Goal: Task Accomplishment & Management: Use online tool/utility

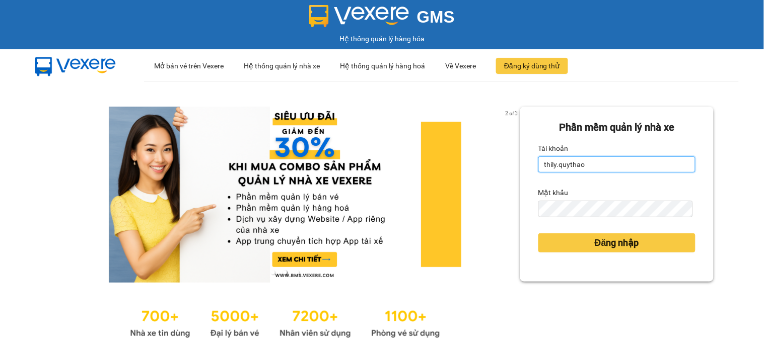
click at [582, 167] on input "thily.quythao" at bounding box center [616, 165] width 157 height 16
type input "t"
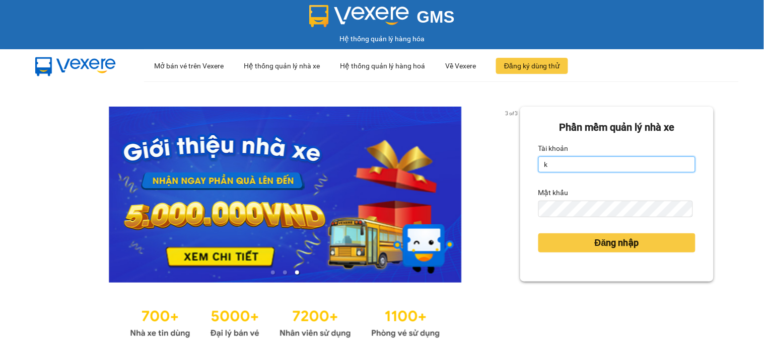
type input "khue123.quythao"
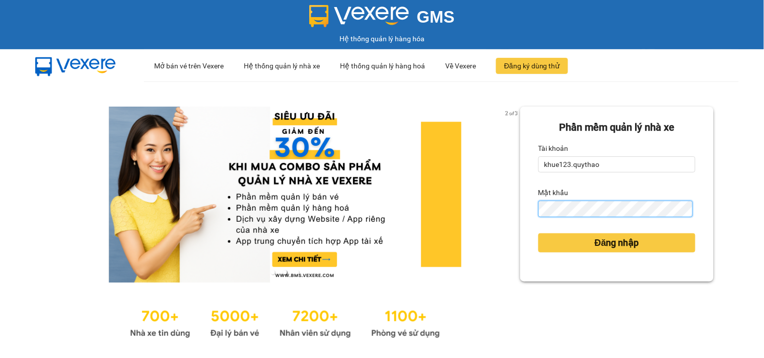
click at [538, 234] on button "Đăng nhập" at bounding box center [616, 243] width 157 height 19
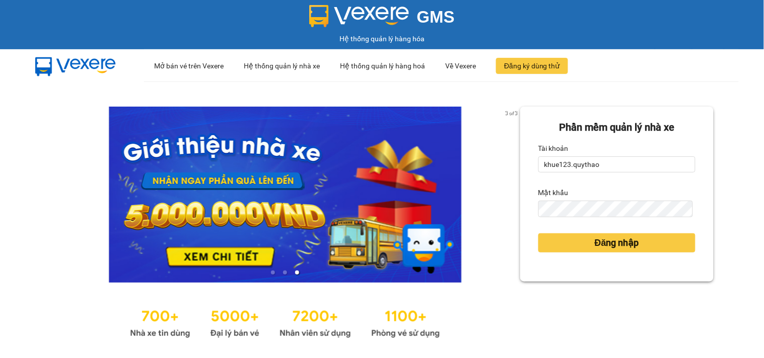
click at [735, 179] on div "3 of 3 Phần mềm quản lý nhà xe Tài khoản khue123.quythao Mật khẩu Đăng nhập" at bounding box center [382, 224] width 764 height 285
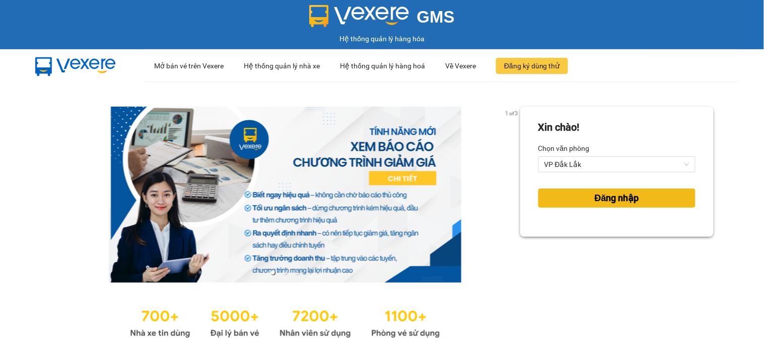
click at [603, 196] on span "Đăng nhập" at bounding box center [617, 198] width 44 height 14
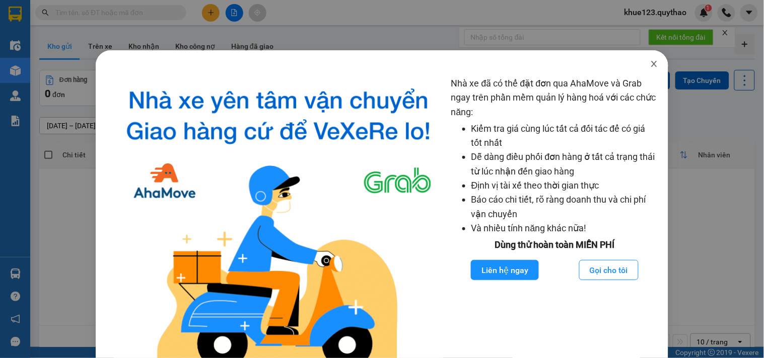
click at [650, 63] on icon "close" at bounding box center [654, 64] width 8 height 8
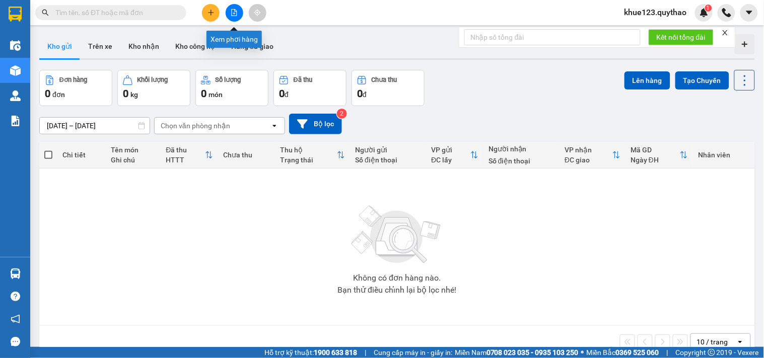
click at [239, 14] on button at bounding box center [235, 13] width 18 height 18
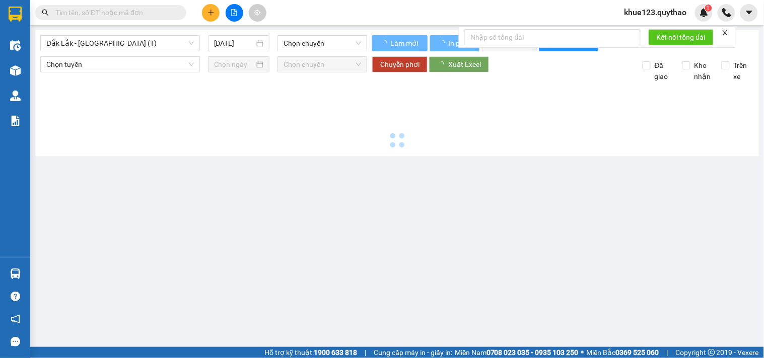
type input "[DATE]"
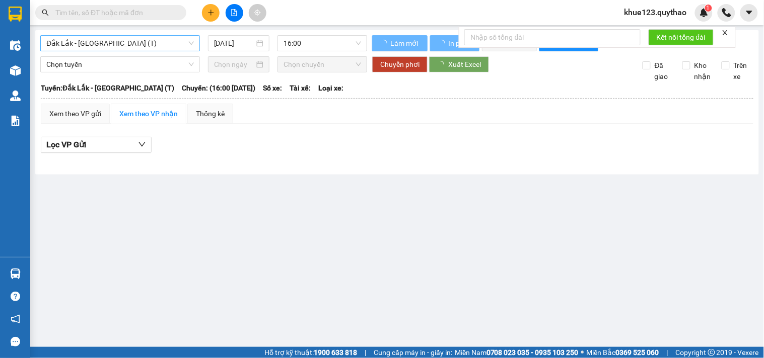
click at [126, 49] on span "Đắk Lắk - [GEOGRAPHIC_DATA] (T)" at bounding box center [120, 43] width 148 height 15
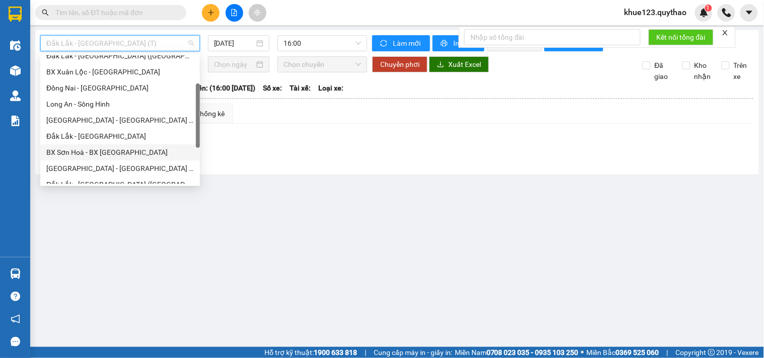
scroll to position [112, 0]
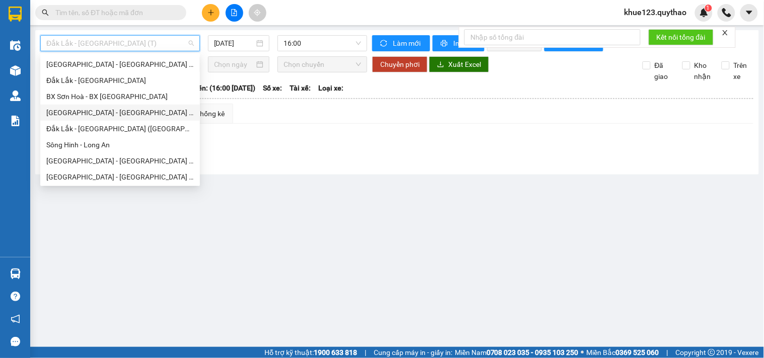
click at [118, 109] on div "[GEOGRAPHIC_DATA] - [GEOGRAPHIC_DATA] ([GEOGRAPHIC_DATA] mới)" at bounding box center [120, 112] width 148 height 11
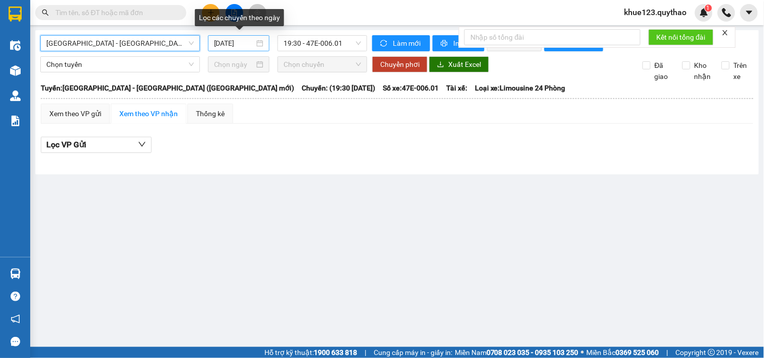
click at [221, 42] on input "[DATE]" at bounding box center [234, 43] width 41 height 11
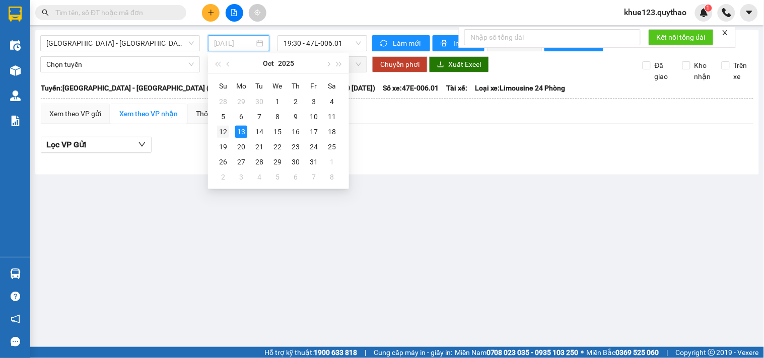
click at [222, 134] on div "12" at bounding box center [223, 132] width 12 height 12
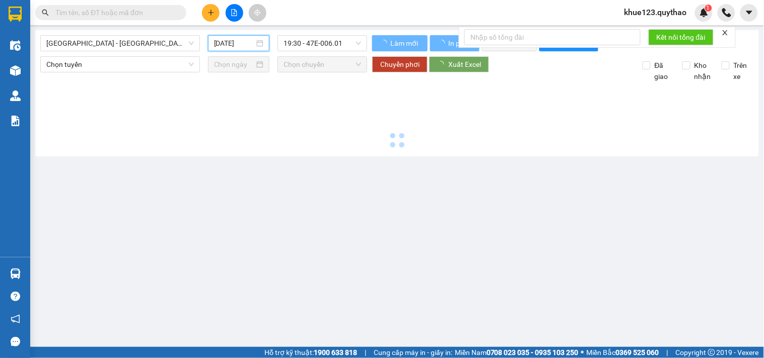
type input "[DATE]"
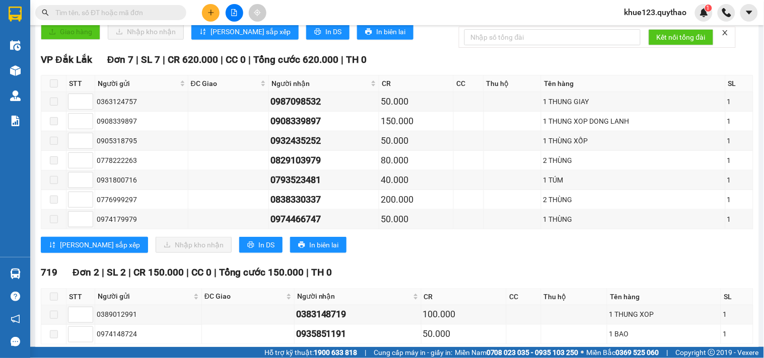
scroll to position [279, 0]
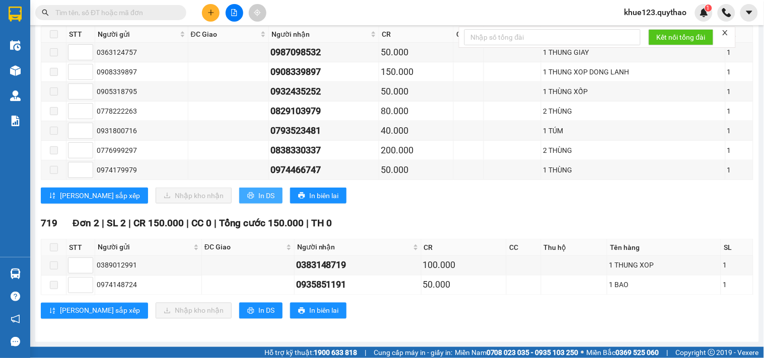
click at [247, 197] on icon "printer" at bounding box center [250, 196] width 7 height 7
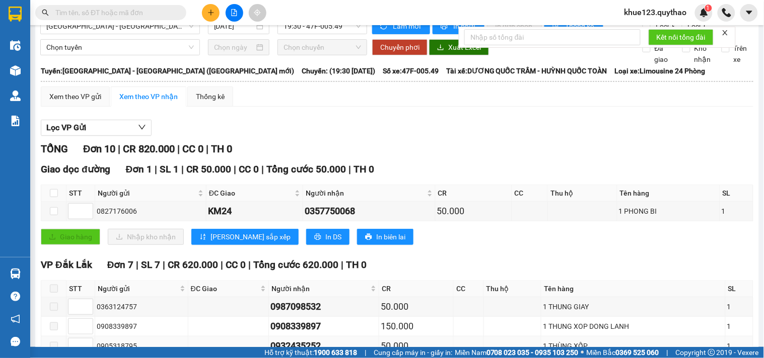
scroll to position [0, 0]
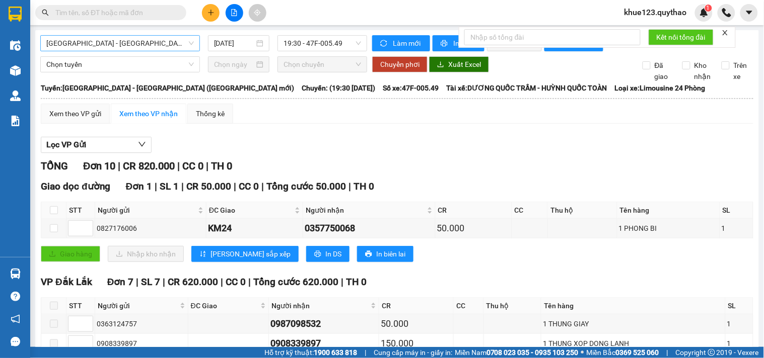
click at [163, 43] on span "[GEOGRAPHIC_DATA] - [GEOGRAPHIC_DATA] ([GEOGRAPHIC_DATA] mới)" at bounding box center [120, 43] width 148 height 15
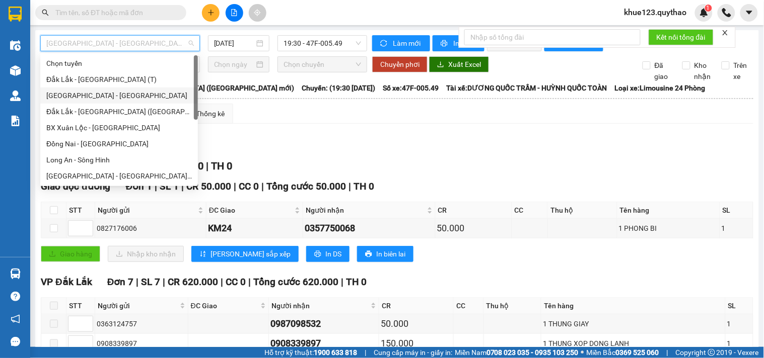
click at [97, 93] on div "[GEOGRAPHIC_DATA] - [GEOGRAPHIC_DATA]" at bounding box center [119, 95] width 146 height 11
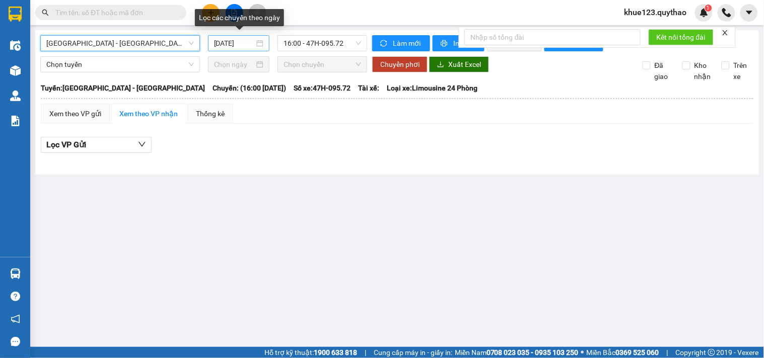
click at [222, 44] on input "[DATE]" at bounding box center [234, 43] width 41 height 11
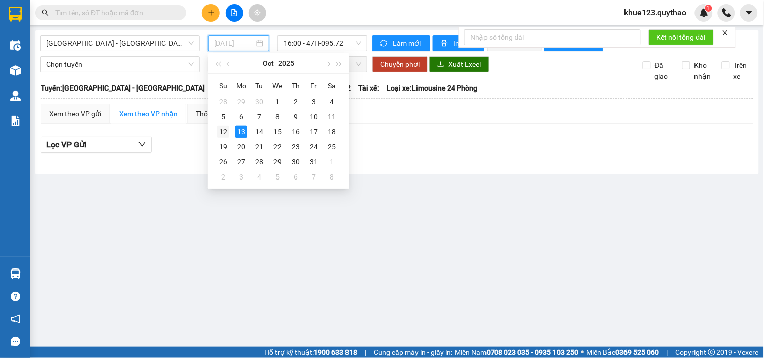
click at [228, 131] on div "12" at bounding box center [223, 132] width 12 height 12
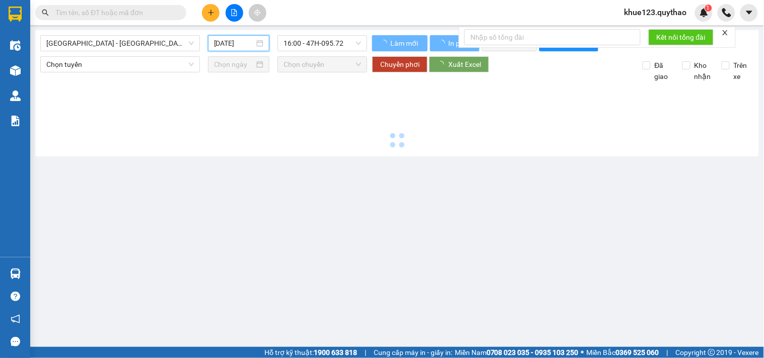
type input "[DATE]"
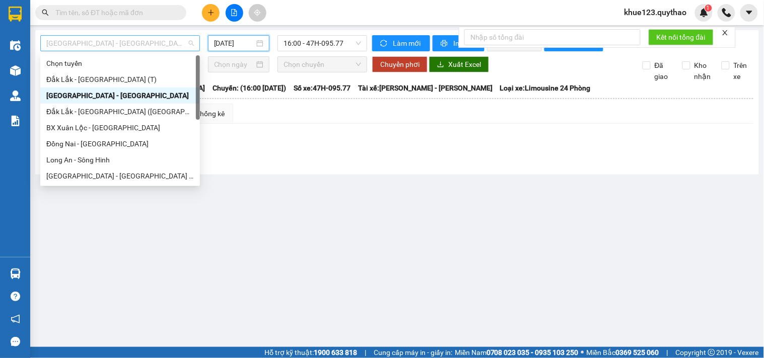
click at [126, 45] on span "[GEOGRAPHIC_DATA] - [GEOGRAPHIC_DATA]" at bounding box center [120, 43] width 148 height 15
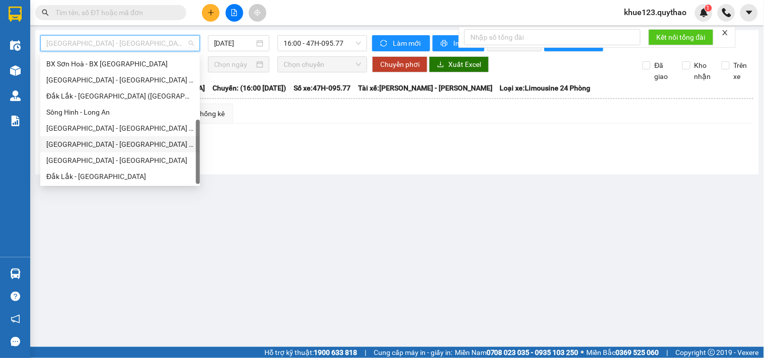
scroll to position [33, 0]
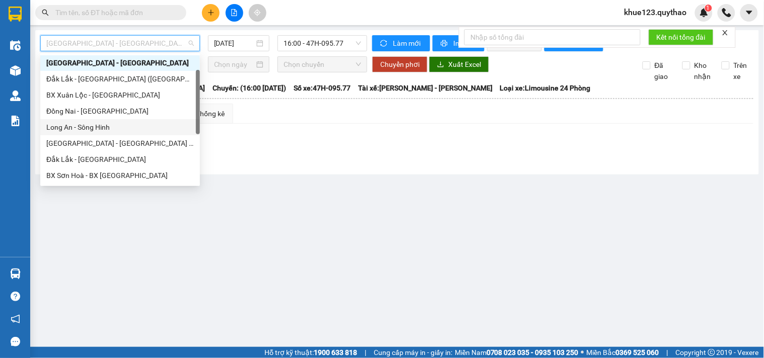
click at [81, 122] on div "Long An - Sông Hinh" at bounding box center [120, 127] width 148 height 11
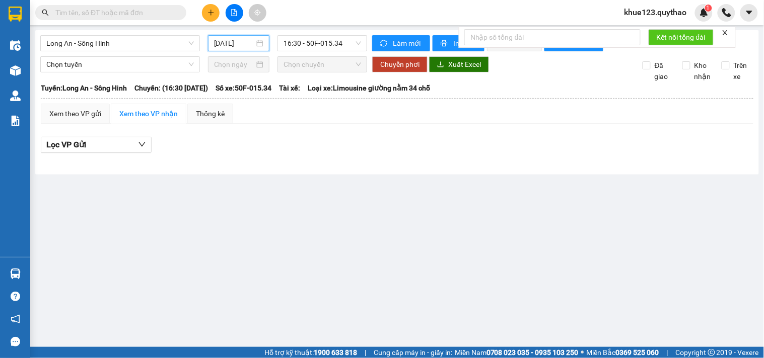
click at [221, 42] on input "[DATE]" at bounding box center [234, 43] width 41 height 11
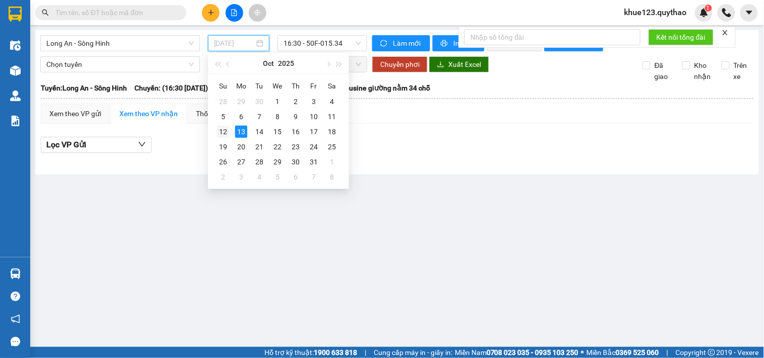
click at [223, 132] on div "12" at bounding box center [223, 132] width 12 height 12
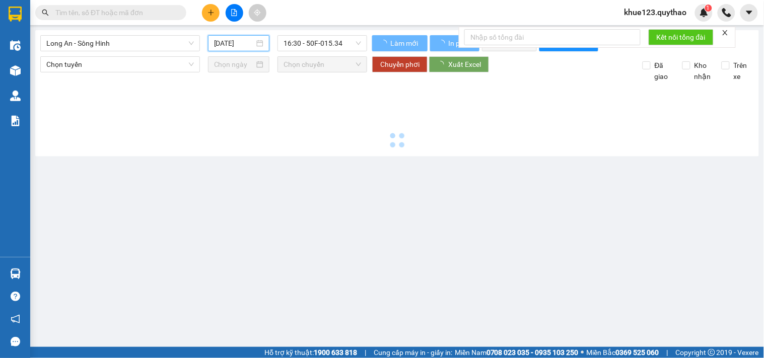
type input "[DATE]"
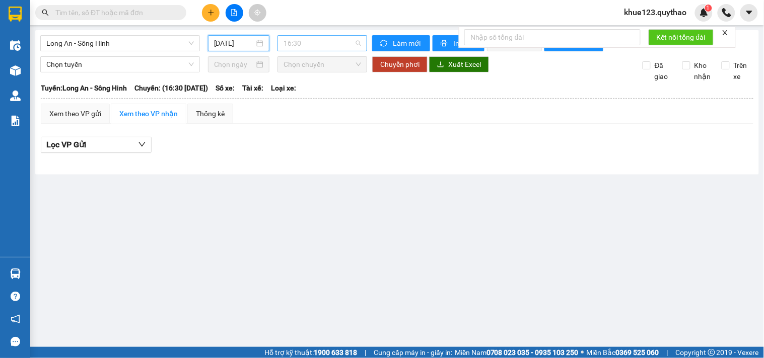
click at [301, 40] on span "16:30" at bounding box center [322, 43] width 78 height 15
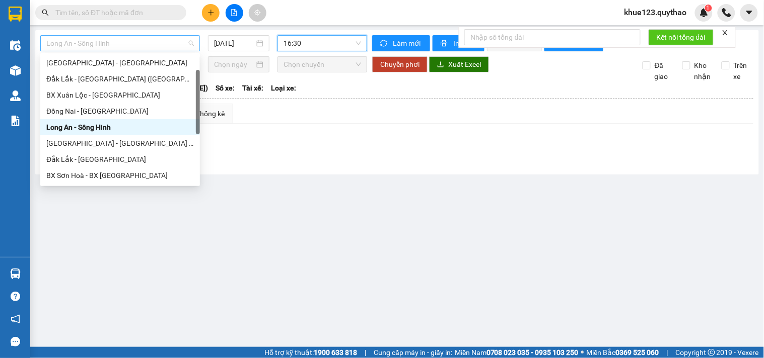
click at [113, 43] on span "Long An - Sông Hinh" at bounding box center [120, 43] width 148 height 15
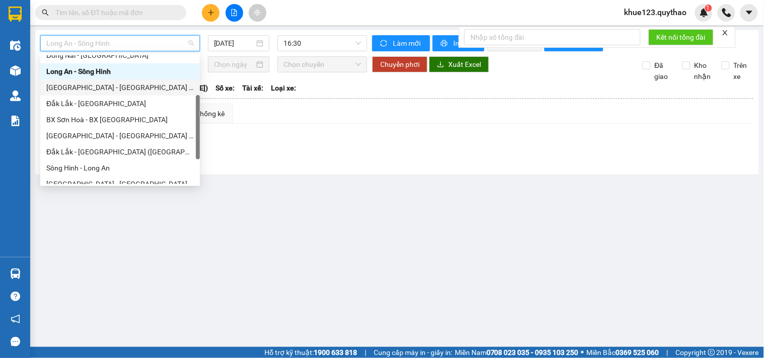
scroll to position [145, 0]
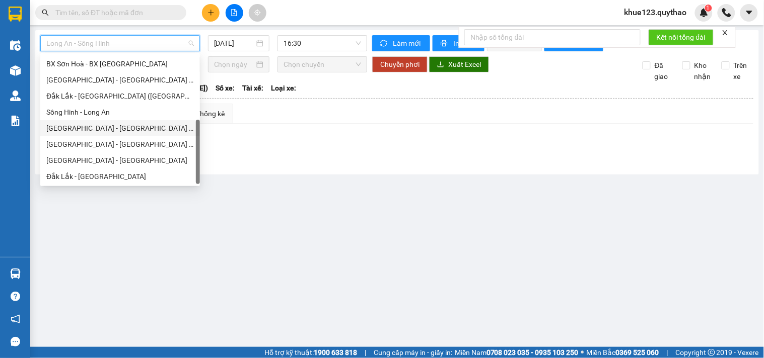
click at [97, 125] on div "[GEOGRAPHIC_DATA] - [GEOGRAPHIC_DATA] ([GEOGRAPHIC_DATA])" at bounding box center [120, 128] width 148 height 11
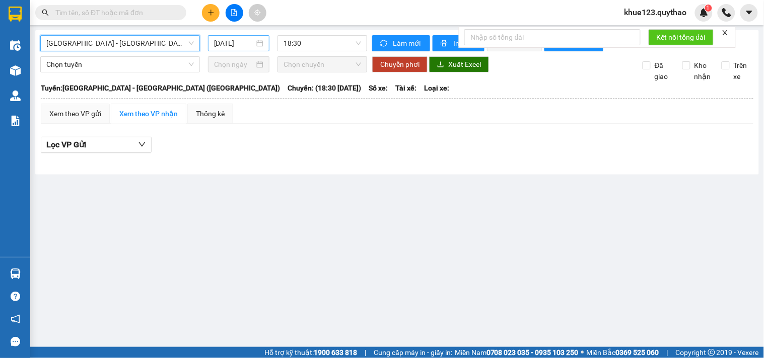
click at [222, 39] on input "[DATE]" at bounding box center [234, 43] width 41 height 11
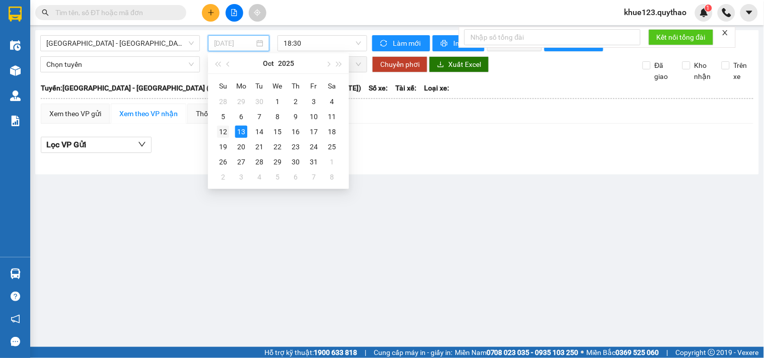
click at [225, 133] on div "12" at bounding box center [223, 132] width 12 height 12
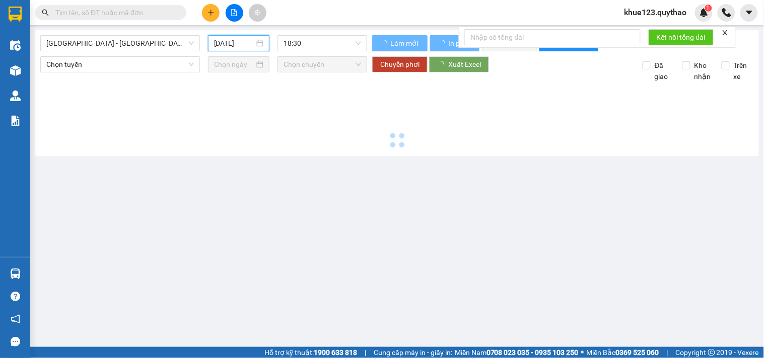
type input "[DATE]"
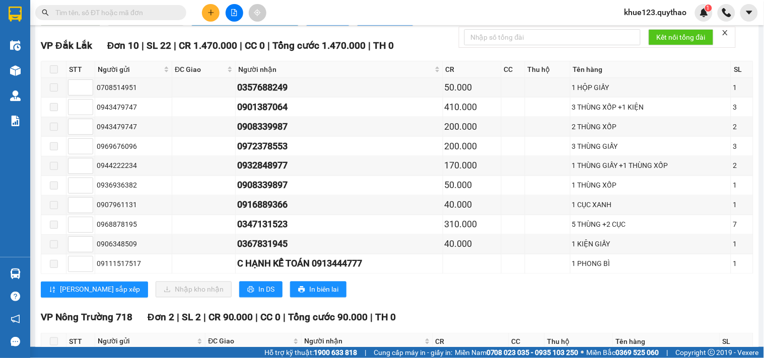
scroll to position [335, 0]
click at [258, 295] on span "In DS" at bounding box center [266, 289] width 16 height 11
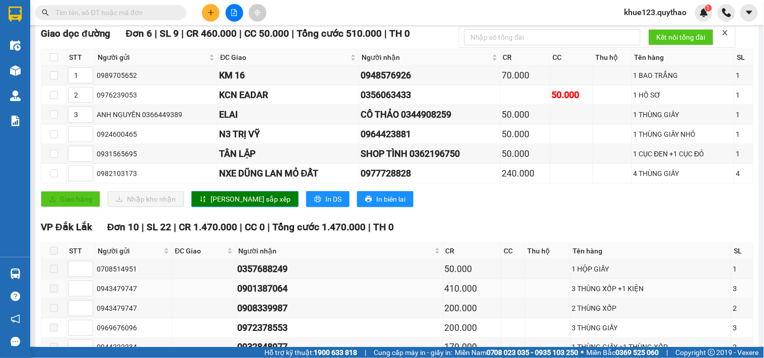
scroll to position [145, 0]
